Goal: Entertainment & Leisure: Consume media (video, audio)

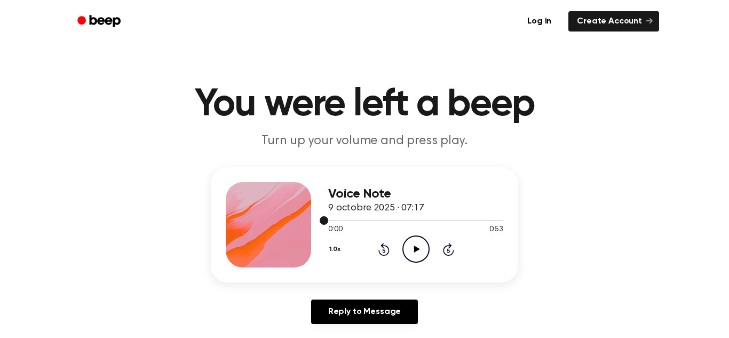
click at [327, 220] on span at bounding box center [324, 220] width 9 height 9
click at [421, 250] on icon "Play Audio" at bounding box center [415, 248] width 27 height 27
click at [417, 248] on icon at bounding box center [417, 249] width 6 height 7
